Goal: Transaction & Acquisition: Purchase product/service

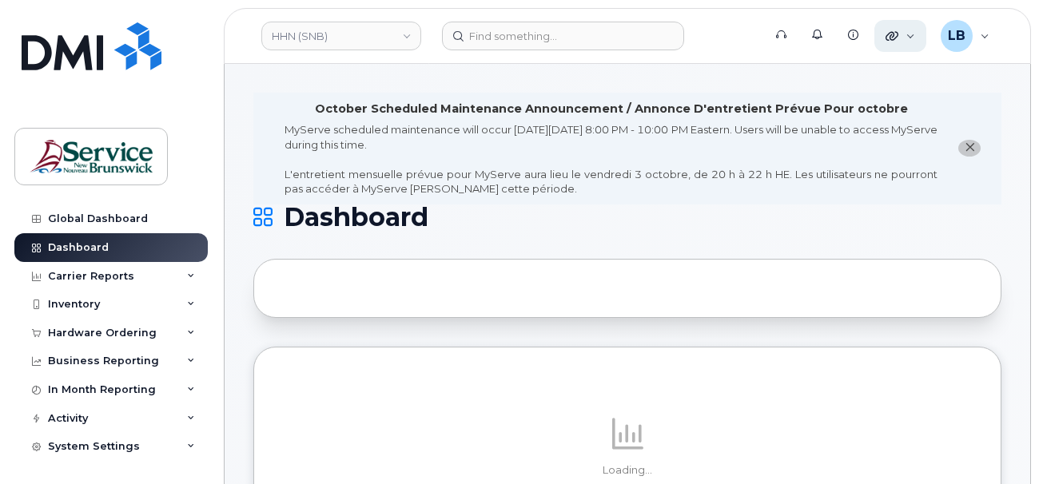
click at [898, 32] on icon at bounding box center [892, 36] width 13 height 13
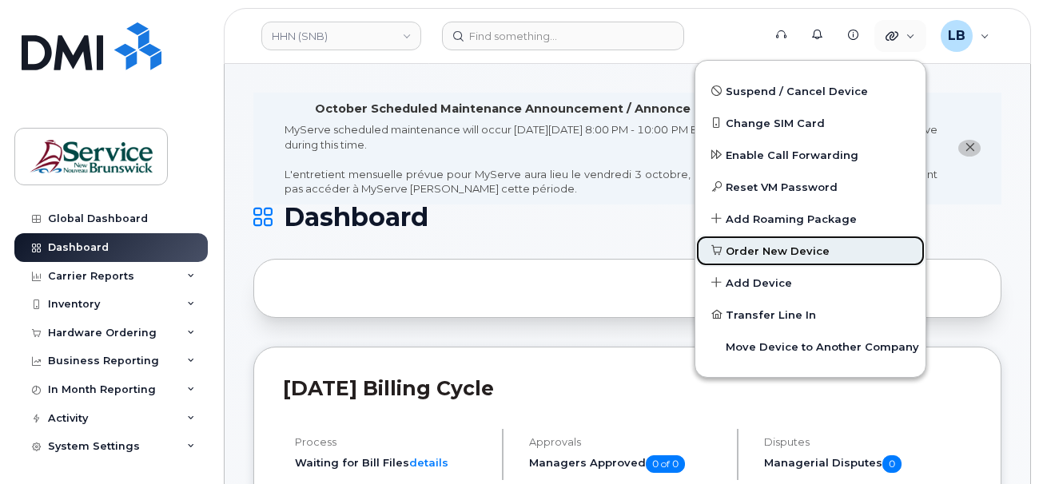
click at [789, 253] on span "Order New Device" at bounding box center [778, 252] width 104 height 16
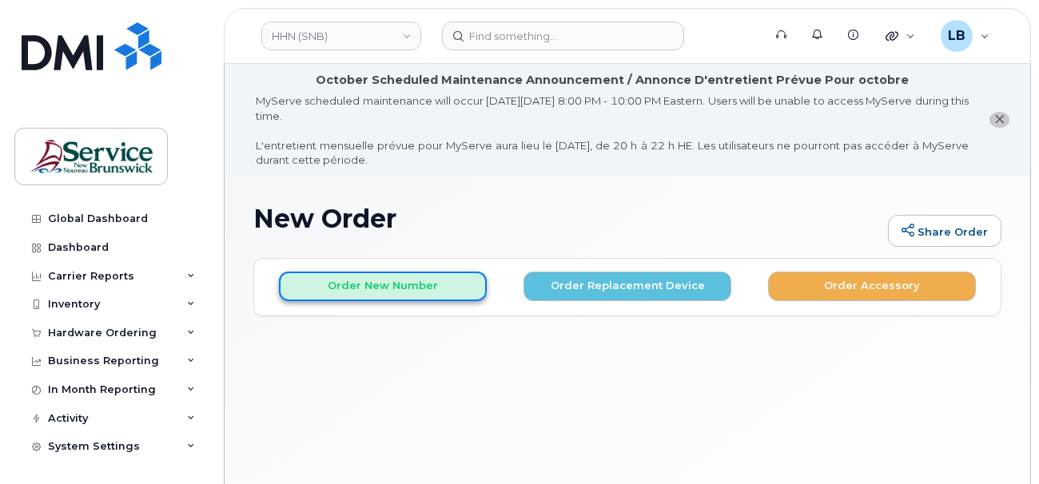
click at [420, 282] on button "Order New Number" at bounding box center [383, 287] width 208 height 30
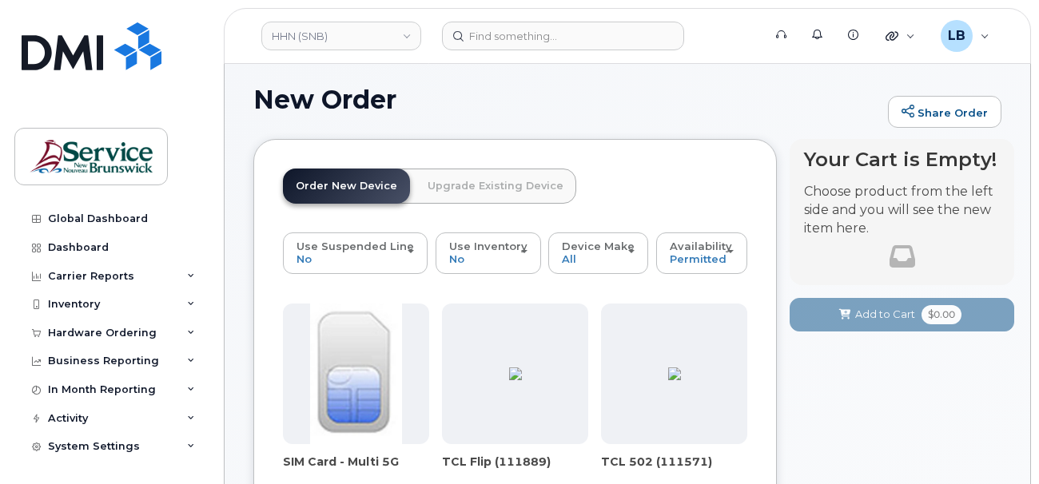
scroll to position [279, 0]
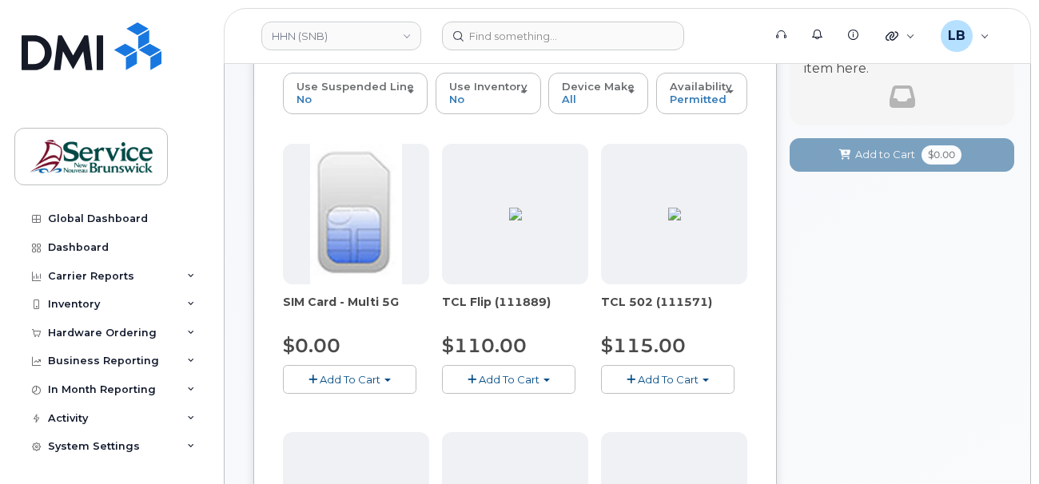
click at [532, 301] on span "TCL Flip (111889)" at bounding box center [515, 310] width 146 height 32
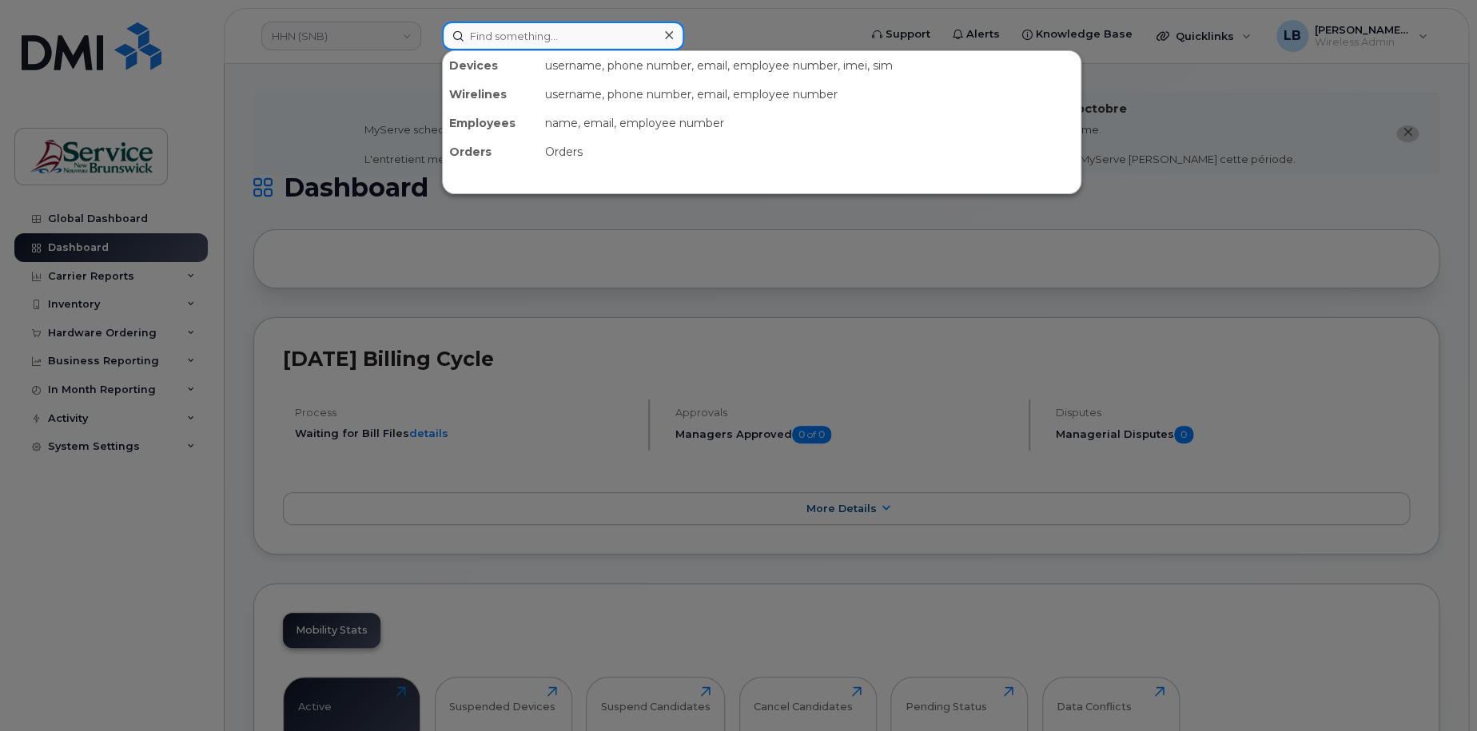
click at [588, 38] on input at bounding box center [563, 36] width 242 height 29
paste input "5064164462"
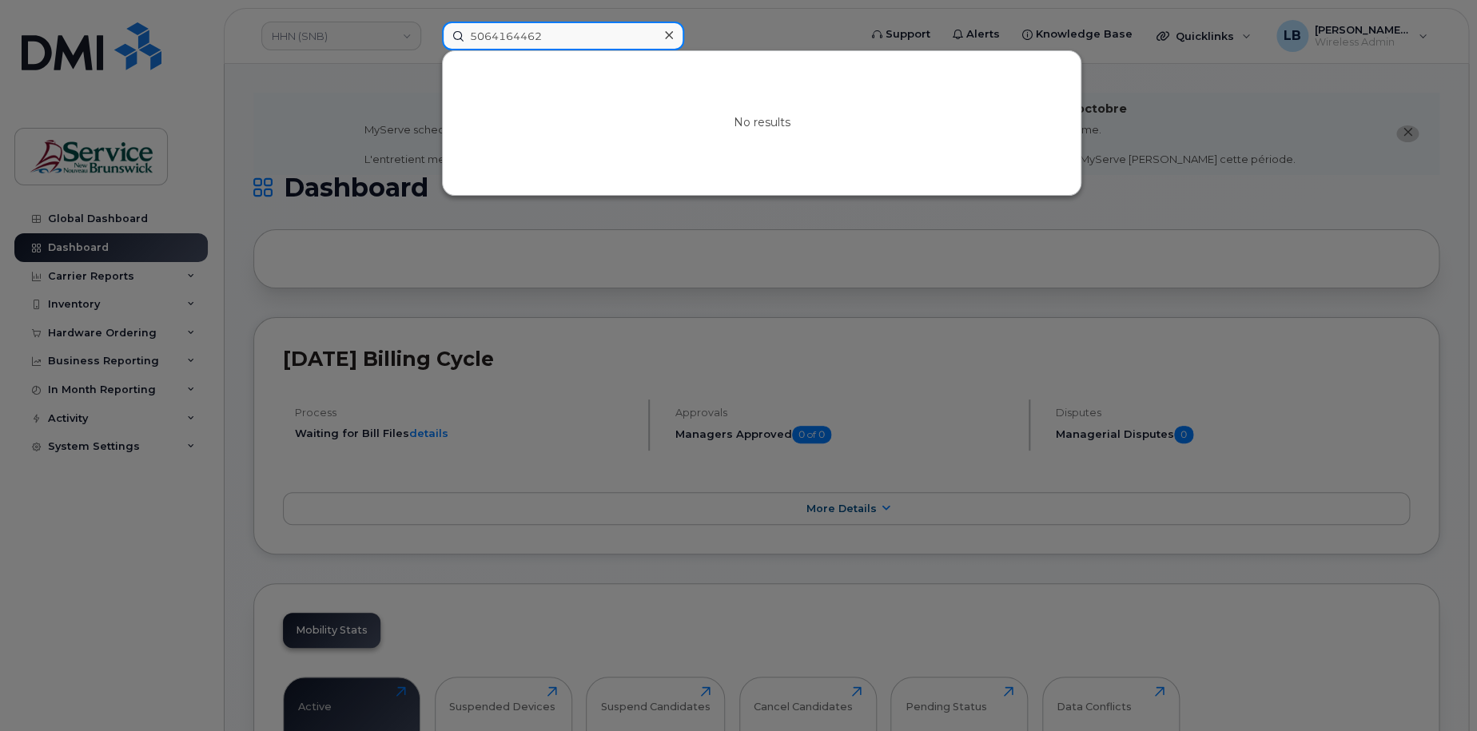
drag, startPoint x: 514, startPoint y: 33, endPoint x: 500, endPoint y: 34, distance: 14.4
click at [500, 34] on input "5064164462" at bounding box center [563, 36] width 242 height 29
type input "5064614462"
click at [820, 25] on div at bounding box center [738, 365] width 1477 height 731
